Goal: Task Accomplishment & Management: Complete application form

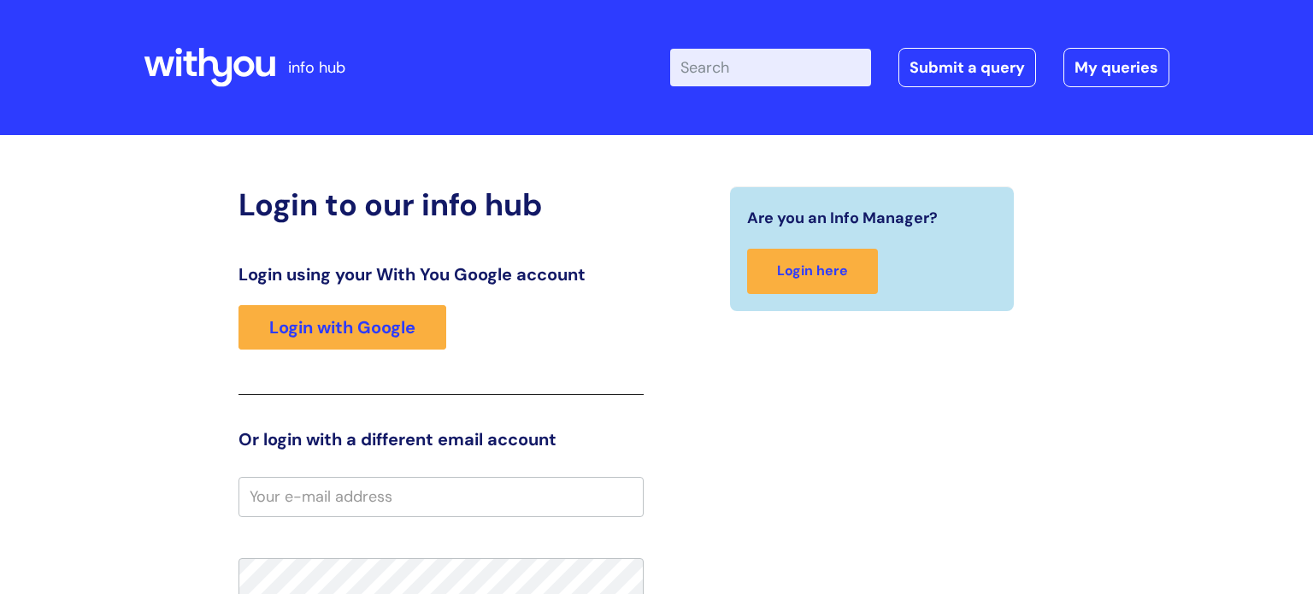
click at [770, 84] on input "Enter your search term here..." at bounding box center [770, 68] width 201 height 38
type input "nhs mail"
click button "Search" at bounding box center [0, 0] width 0 height 0
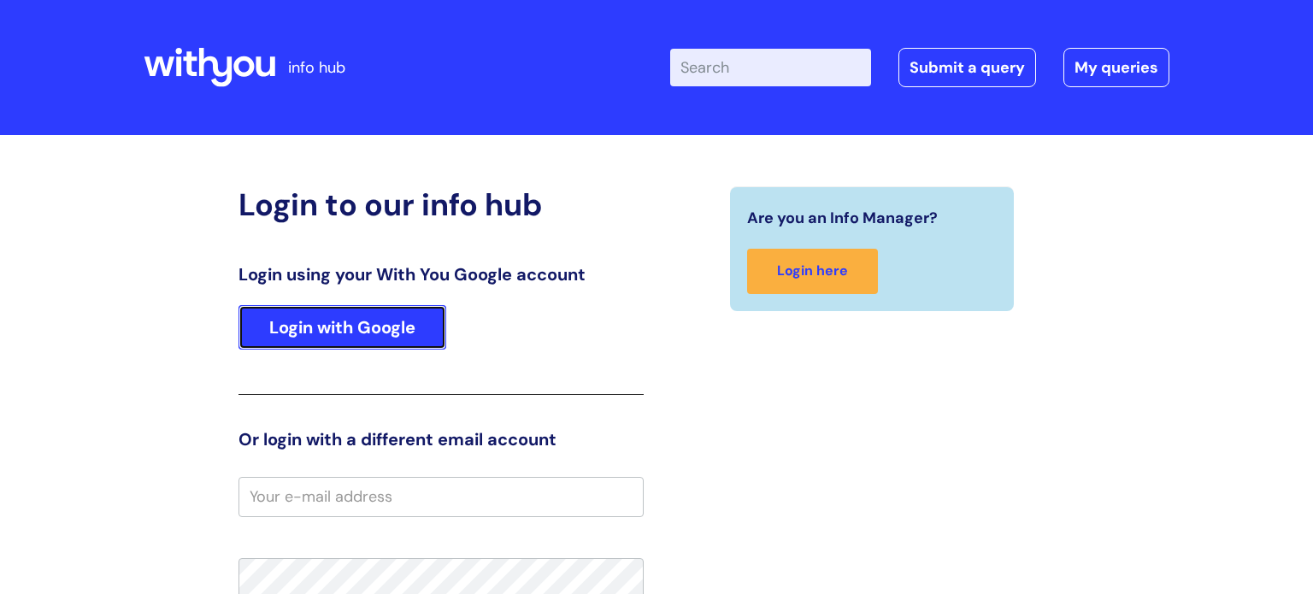
click at [414, 317] on link "Login with Google" at bounding box center [343, 327] width 208 height 44
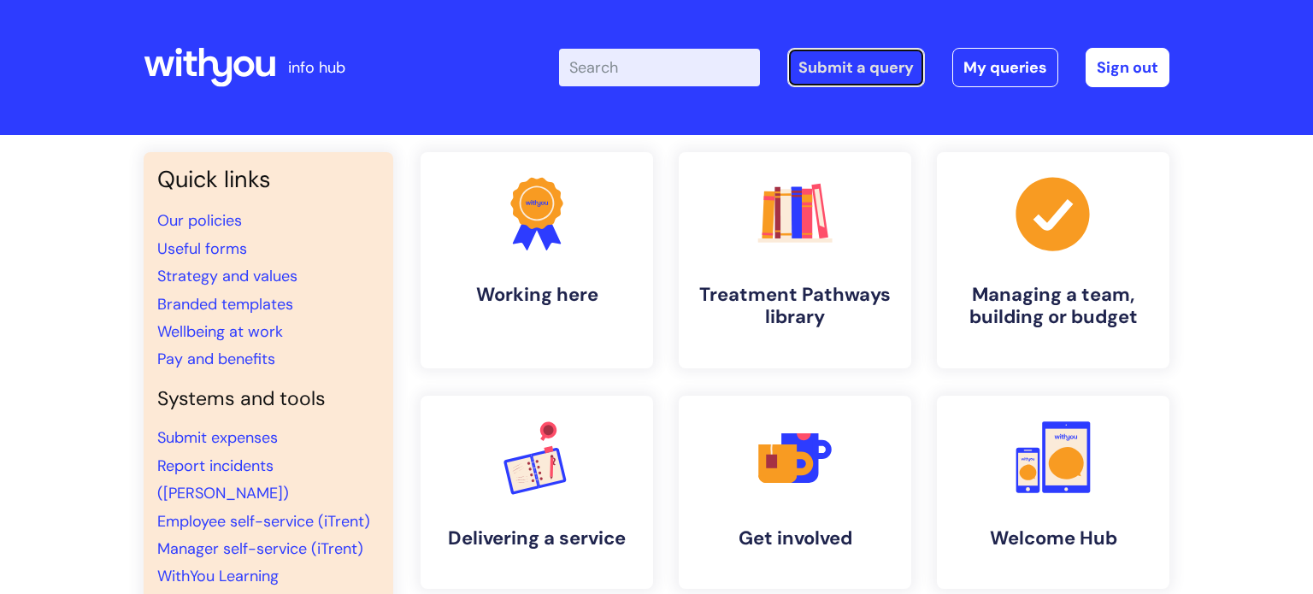
click at [862, 74] on link "Submit a query" at bounding box center [857, 67] width 138 height 39
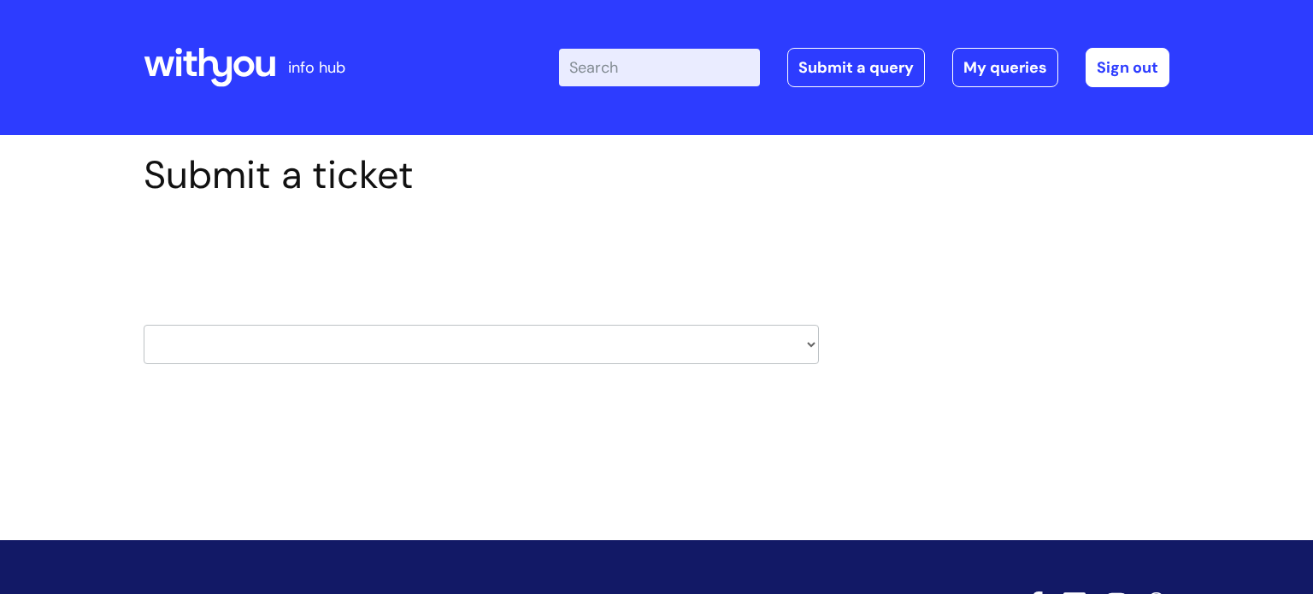
click at [510, 334] on select "HR / People IT and Support Clinical Drug Alerts Finance Accounts Data Support T…" at bounding box center [482, 344] width 676 height 39
select select "it_and_support"
click at [144, 325] on select "HR / People IT and Support Clinical Drug Alerts Finance Accounts Data Support T…" at bounding box center [482, 344] width 676 height 39
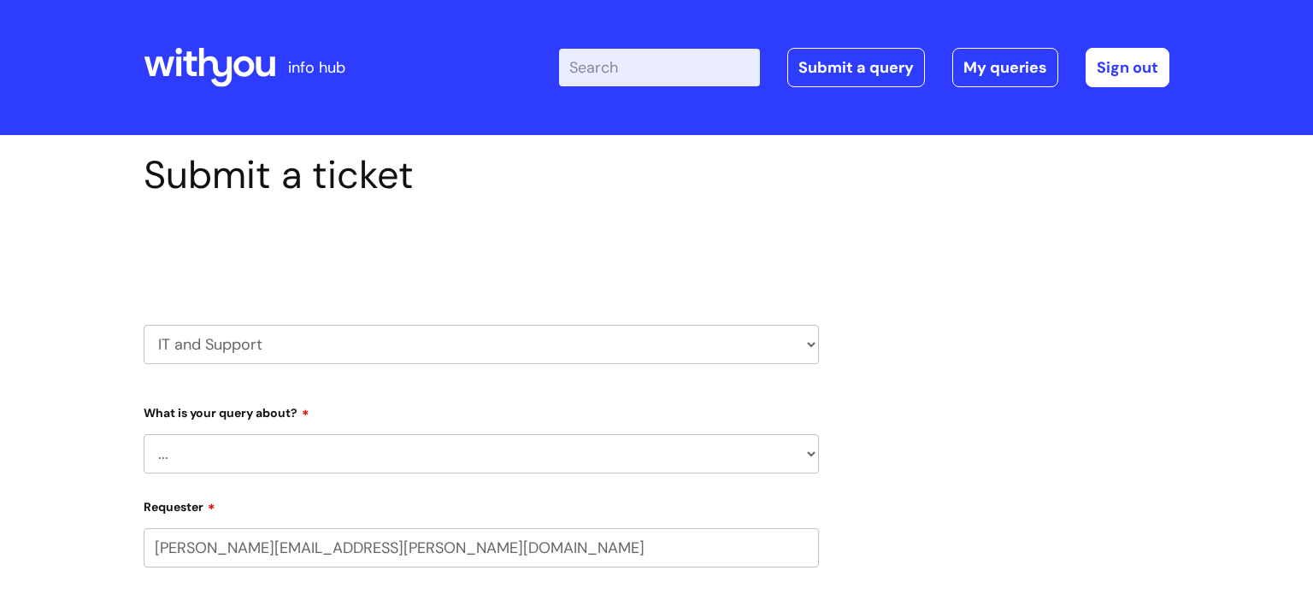
select select "80004286541"
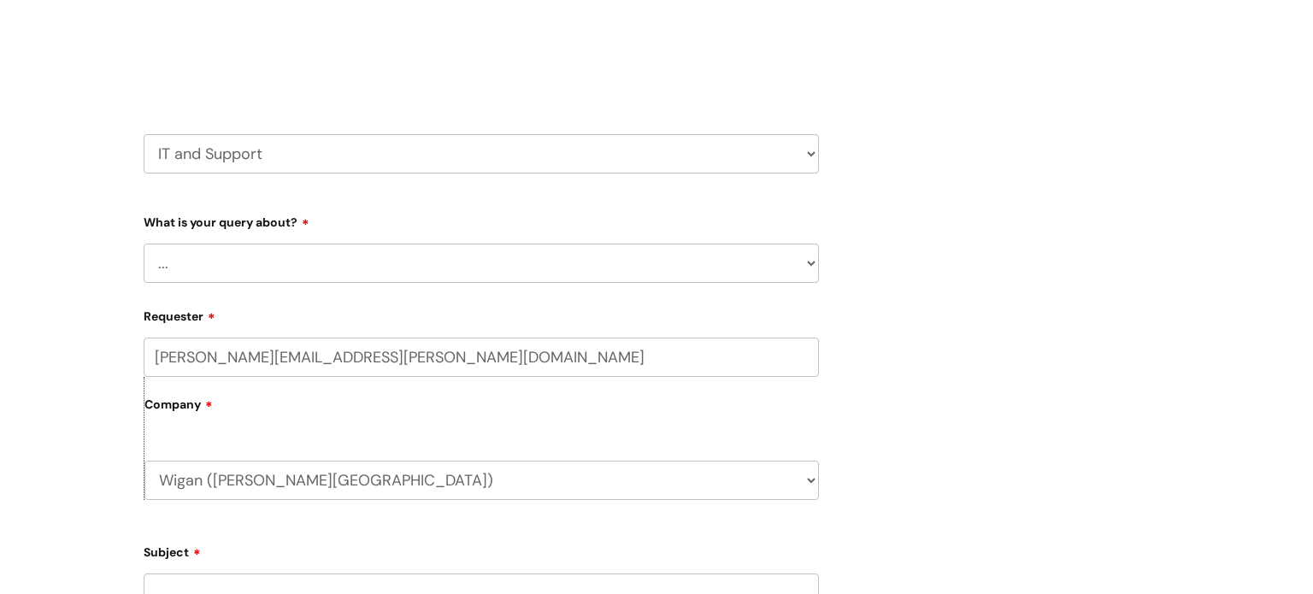
scroll to position [197, 0]
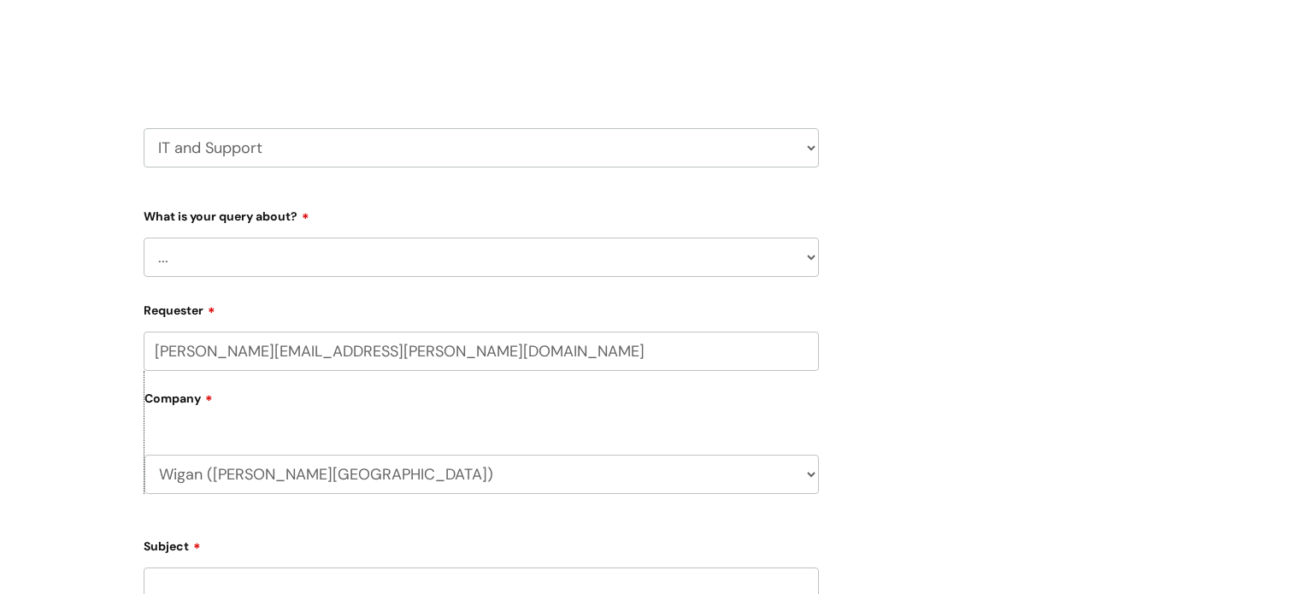
click at [319, 257] on select "... Mobile Phone Reset & MFA Accounts, Starters and Leavers IT Hardware issue I…" at bounding box center [482, 257] width 676 height 39
select select "I need help logging in"
click at [144, 238] on select "... Mobile Phone Reset & MFA Accounts, Starters and Leavers IT Hardware issue I…" at bounding box center [482, 257] width 676 height 39
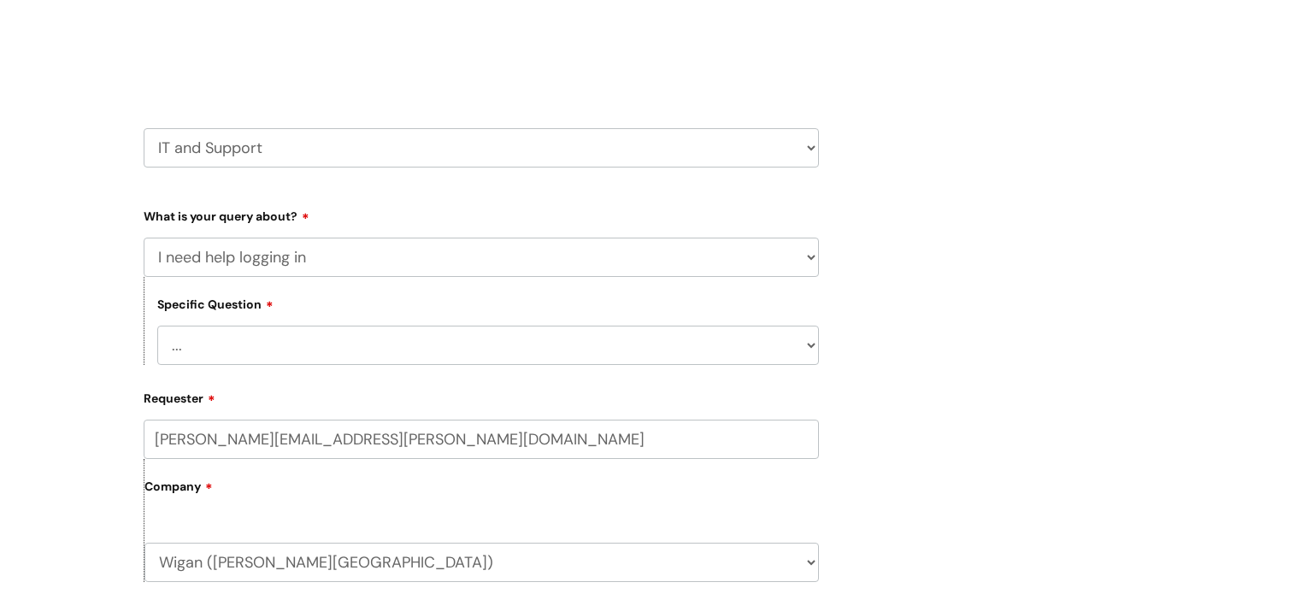
click at [298, 345] on select "... I need help logging into my laptop/chromebook I need access or help logging…" at bounding box center [488, 345] width 662 height 39
click at [239, 350] on select "... I need help logging into my laptop/chromebook I need access or help logging…" at bounding box center [488, 345] width 662 height 39
select select "I need help logging into my laptop/chromebook"
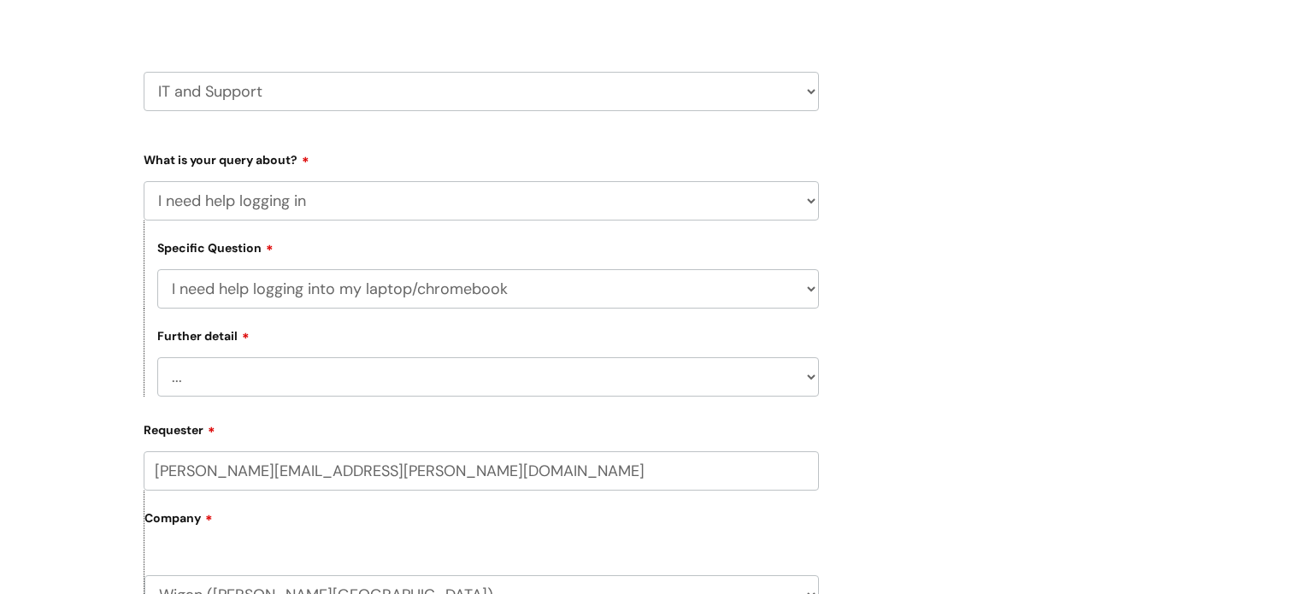
scroll to position [253, 0]
click at [536, 295] on select "... I need help logging into my laptop/chromebook I need access or help logging…" at bounding box center [488, 288] width 662 height 39
click at [764, 200] on select "... Mobile Phone Reset & MFA Accounts, Starters and Leavers IT Hardware issue I…" at bounding box center [482, 200] width 676 height 39
select select "Something Else"
click at [144, 181] on select "... Mobile Phone Reset & MFA Accounts, Starters and Leavers IT Hardware issue I…" at bounding box center [482, 200] width 676 height 39
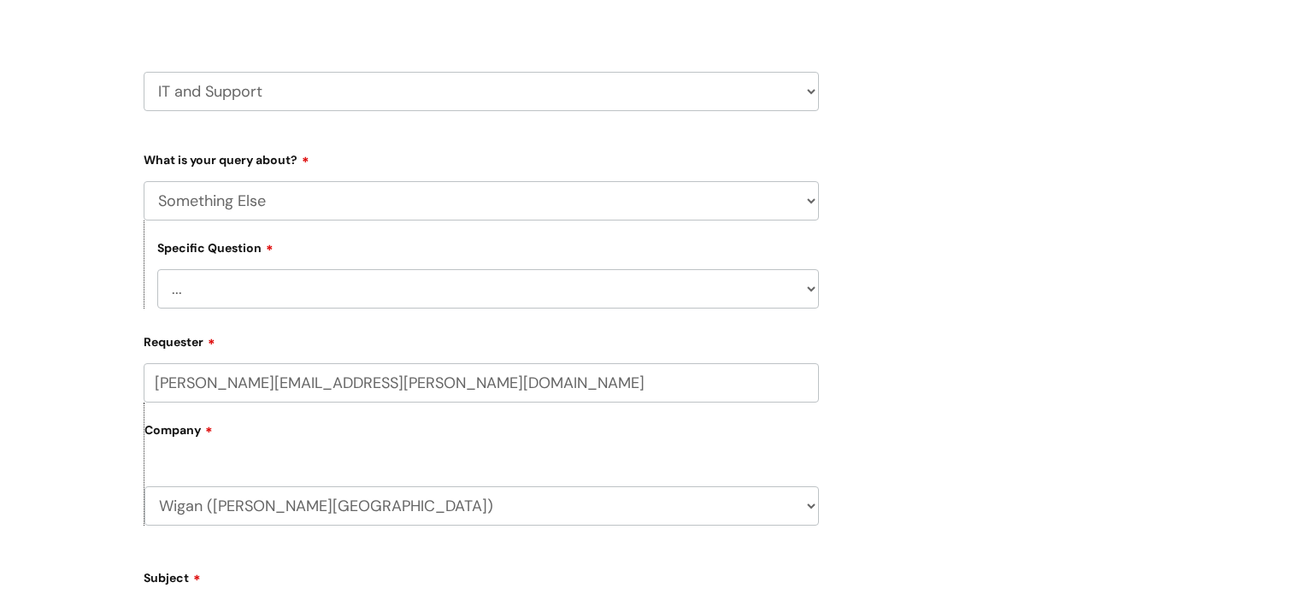
click at [595, 296] on select "... My problem is not listed" at bounding box center [488, 288] width 662 height 39
select select "My problem is not listed"
click at [157, 269] on select "... My problem is not listed" at bounding box center [488, 288] width 662 height 39
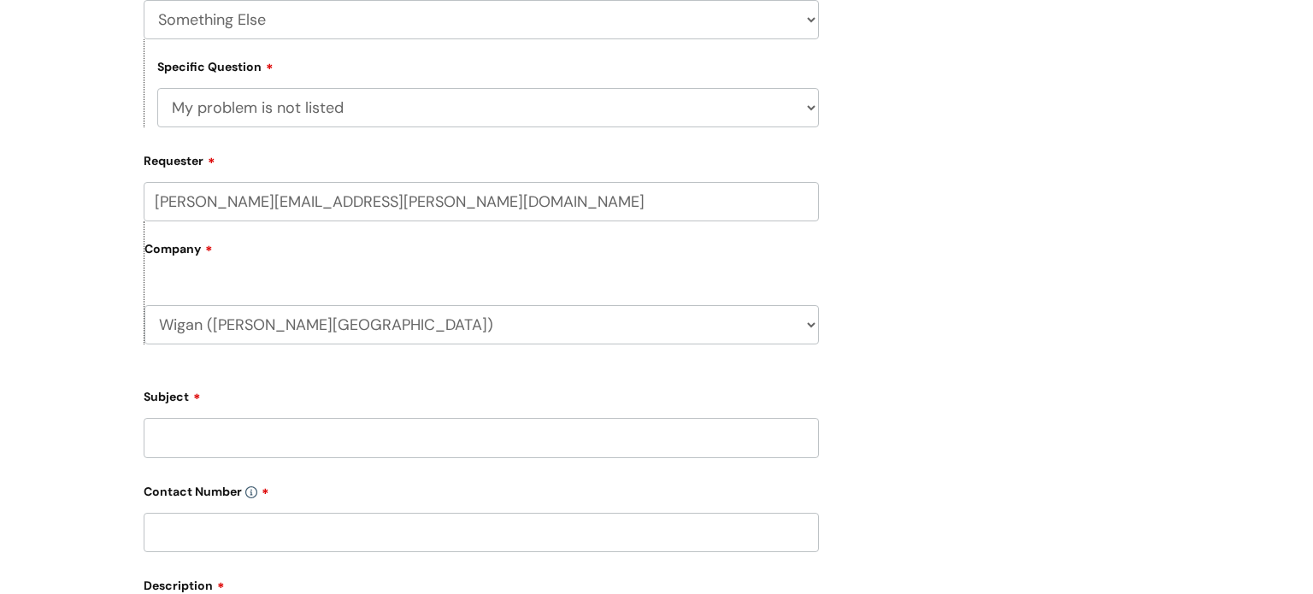
scroll to position [438, 0]
click at [296, 253] on label "Company" at bounding box center [482, 252] width 675 height 38
click at [251, 276] on div "Company Wigan (Kennedy House) WithYou Current Staff" at bounding box center [482, 279] width 676 height 123
click at [227, 424] on input "Subject" at bounding box center [482, 434] width 676 height 39
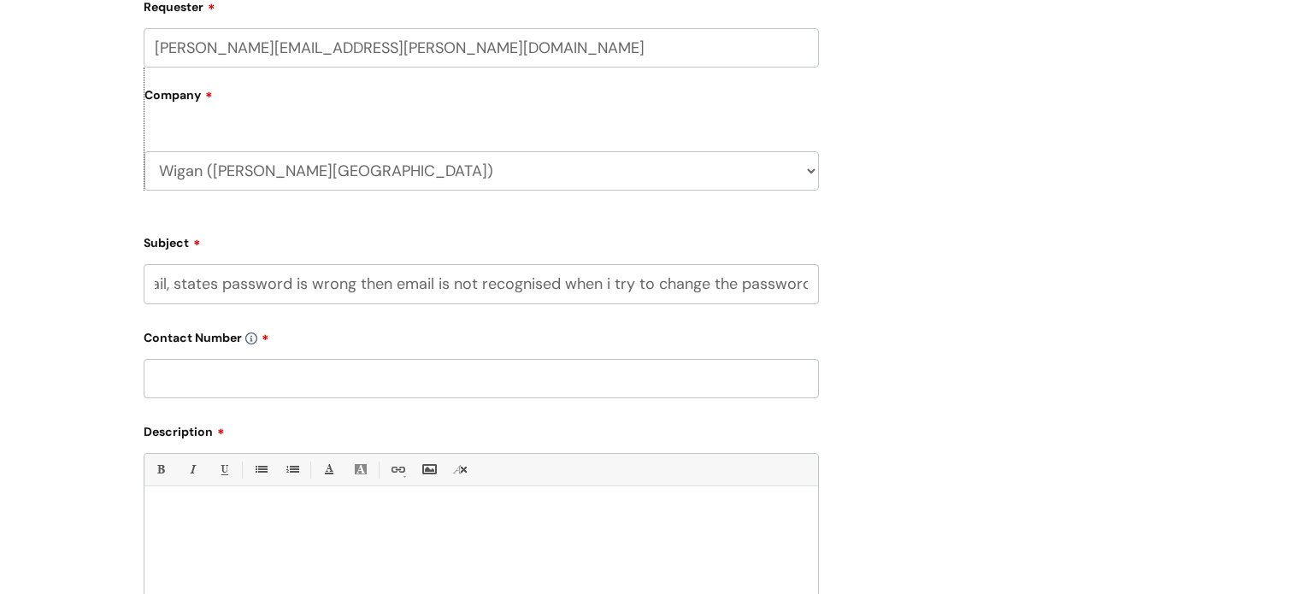
scroll to position [612, 0]
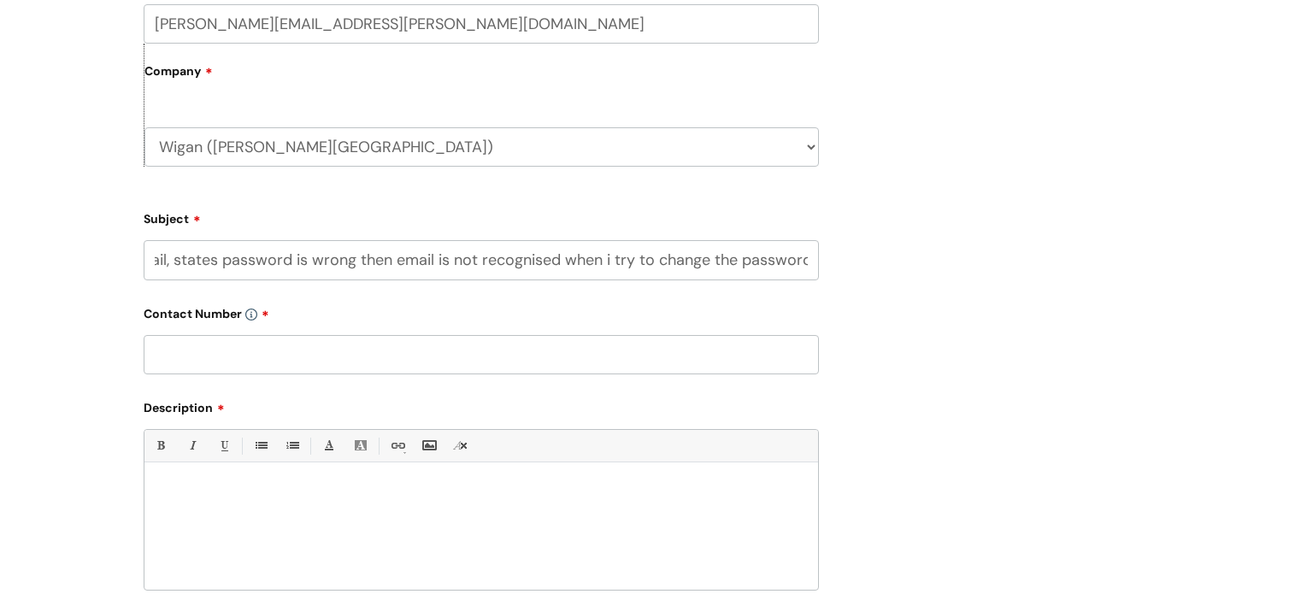
type input "cant get into my nhs email, states password is wrong then email is not recognis…"
click at [327, 356] on input "text" at bounding box center [482, 354] width 676 height 39
type input "07854916596"
click at [805, 262] on input "cant get into my nhs email, states password is wrong then email is not recognis…" at bounding box center [482, 259] width 676 height 39
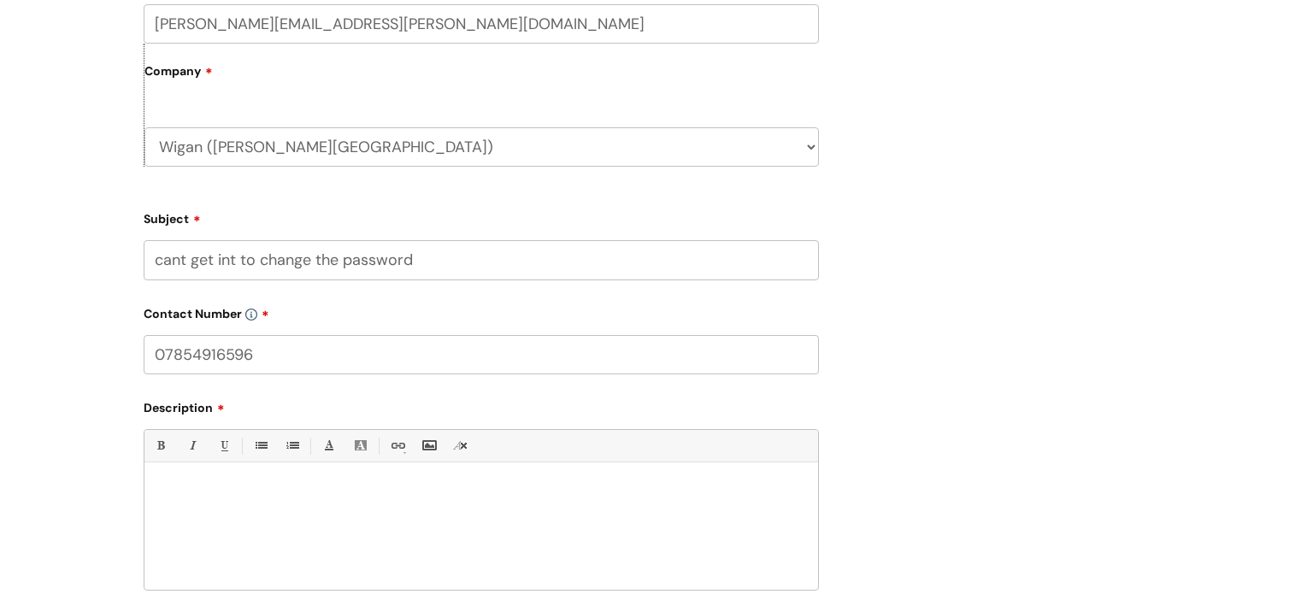
click at [639, 267] on input "cant get int to change the password" at bounding box center [482, 259] width 676 height 39
type input "c"
type input "nhs email"
click at [467, 490] on p at bounding box center [481, 492] width 648 height 15
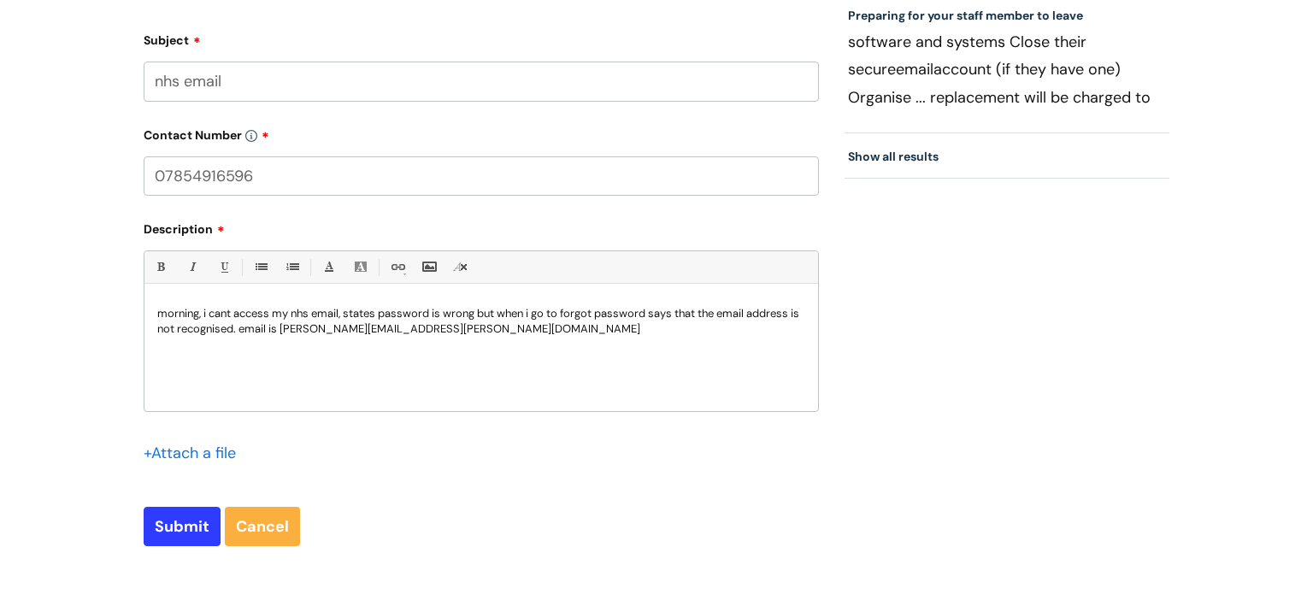
scroll to position [790, 0]
click at [170, 526] on input "Submit" at bounding box center [182, 527] width 77 height 39
type input "Please Wait..."
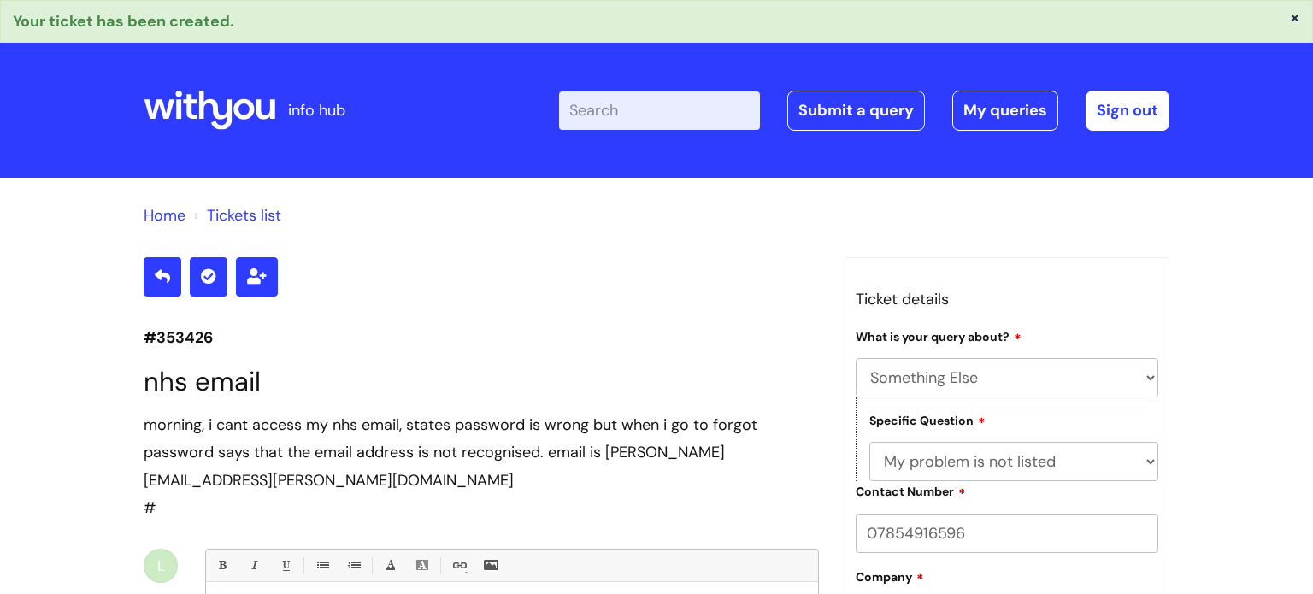
select select "Something Else"
select select "My problem is not listed"
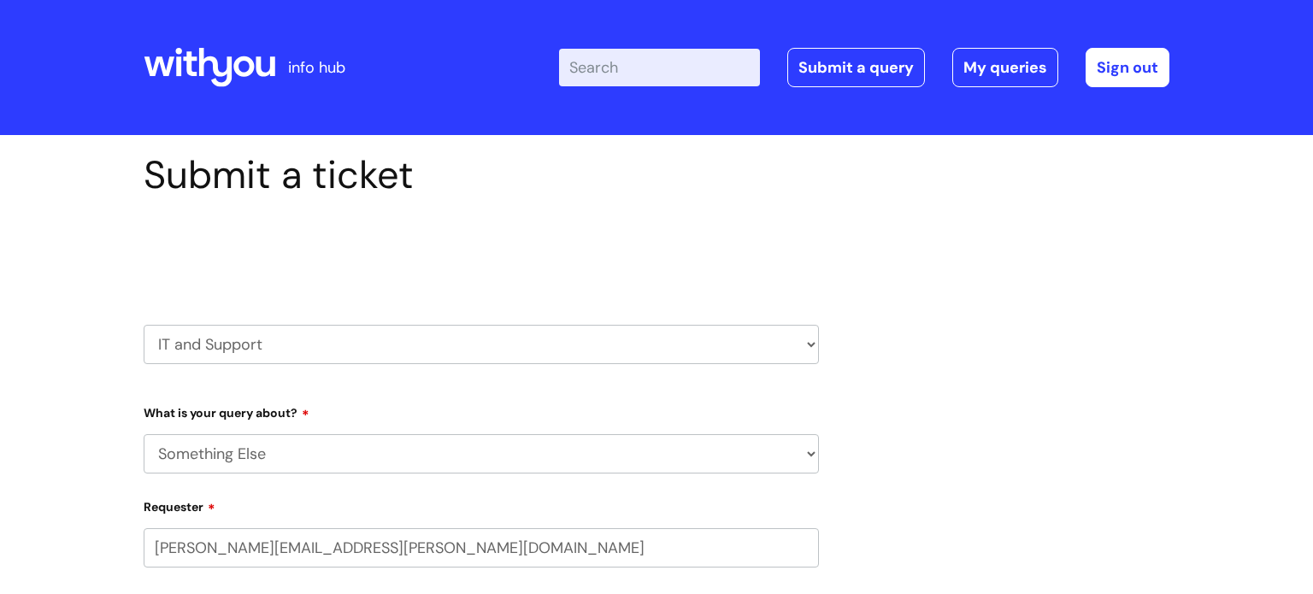
select select "Something Else"
select select "80004286541"
